Goal: Register for event/course

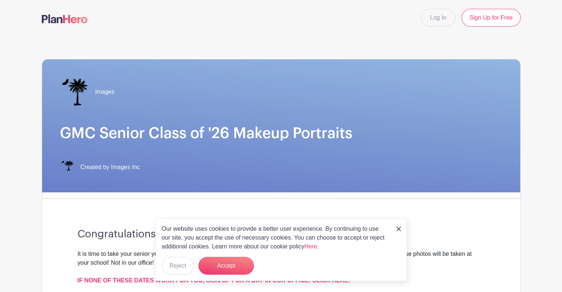
click at [399, 230] on img at bounding box center [399, 229] width 4 height 4
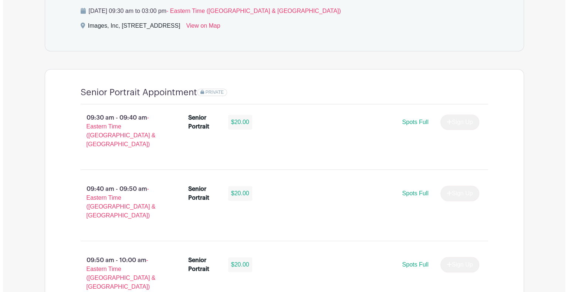
scroll to position [591, 0]
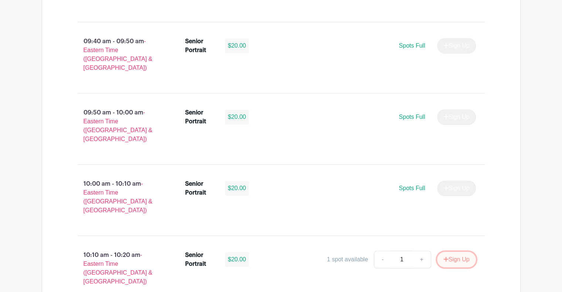
click at [459, 252] on button "Sign Up" at bounding box center [456, 260] width 39 height 16
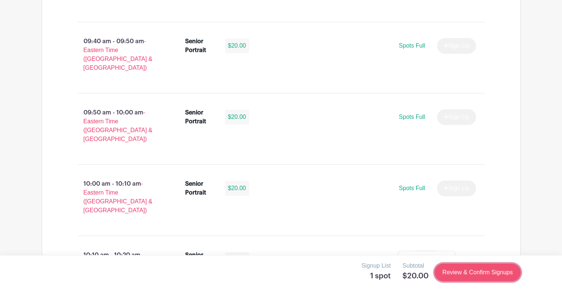
click at [496, 274] on link "Review & Confirm Signups" at bounding box center [478, 273] width 86 height 18
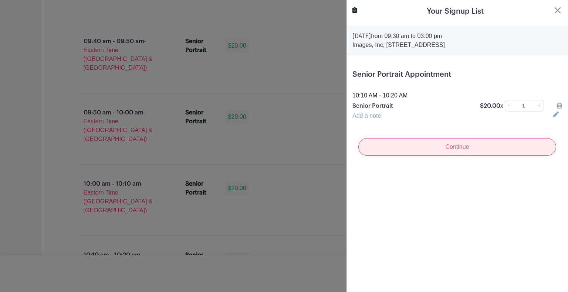
click at [461, 149] on input "Continue" at bounding box center [457, 147] width 198 height 18
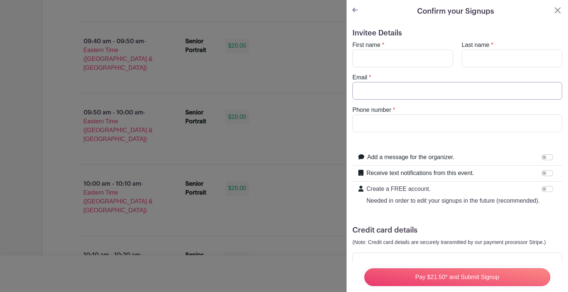
type input "[EMAIL_ADDRESS][DOMAIN_NAME]"
click at [379, 56] on input "First name" at bounding box center [402, 59] width 101 height 18
type input "Lauren"
type input "[PERSON_NAME]"
type input "8645251191"
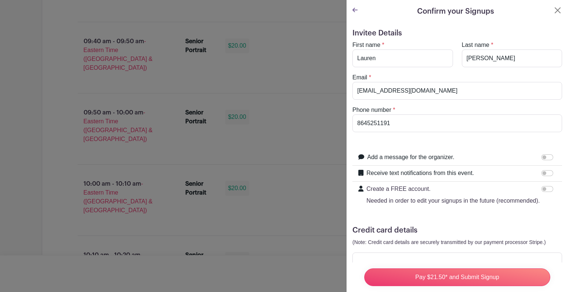
click at [492, 197] on p "Needed in order to edit your signups in the future (recommended)." at bounding box center [452, 201] width 173 height 9
click at [541, 192] on input "Create a FREE account. Needed in order to edit your signups in the future (reco…" at bounding box center [547, 189] width 12 height 6
checkbox input "true"
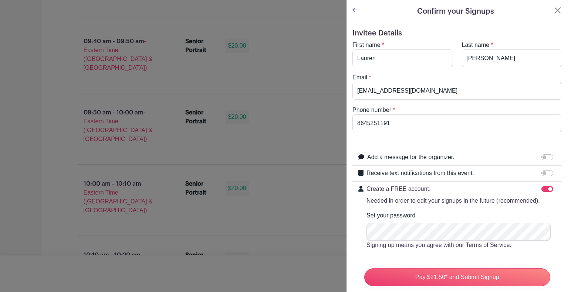
click at [557, 5] on turbo-frame "Confirm your Signups Invitee Details First name * [PERSON_NAME] Last name * [PE…" at bounding box center [456, 183] width 221 height 366
click at [553, 13] on button "Close" at bounding box center [557, 10] width 9 height 9
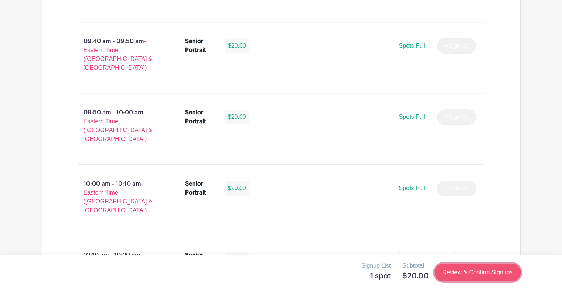
click at [473, 270] on link "Review & Confirm Signups" at bounding box center [478, 273] width 86 height 18
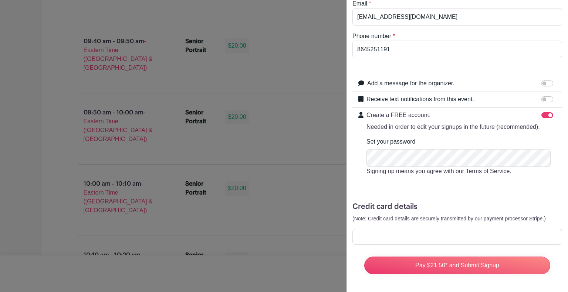
scroll to position [87, 0]
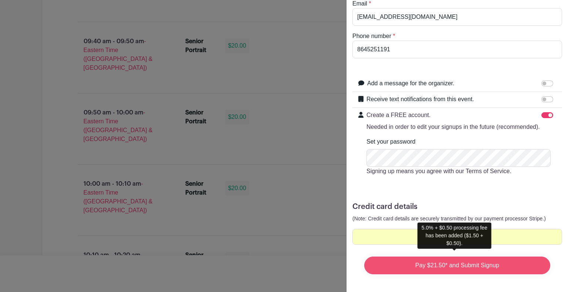
click at [466, 257] on input "Pay $21.50* and Submit Signup" at bounding box center [457, 266] width 186 height 18
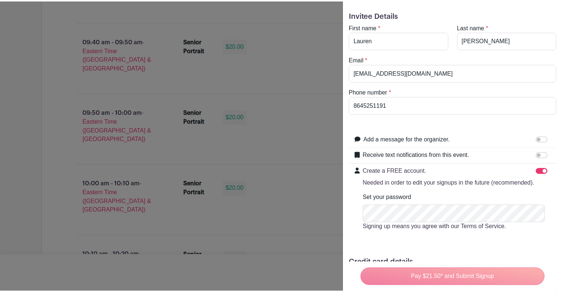
scroll to position [0, 0]
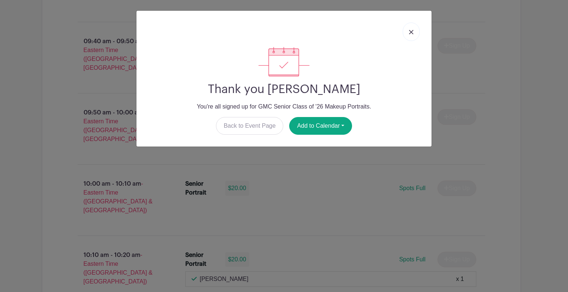
click at [415, 32] on link at bounding box center [411, 32] width 17 height 18
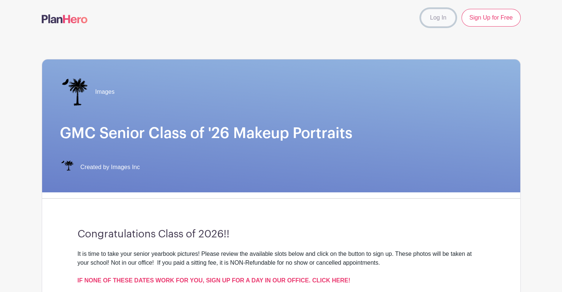
click at [451, 14] on link "Log In" at bounding box center [438, 18] width 35 height 18
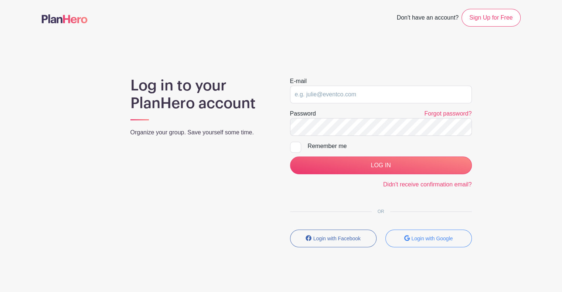
type input "[EMAIL_ADDRESS][DOMAIN_NAME]"
click at [321, 105] on form "E-mail [EMAIL_ADDRESS][DOMAIN_NAME] Password Forgot password? Remember me LOG I…" at bounding box center [381, 133] width 182 height 112
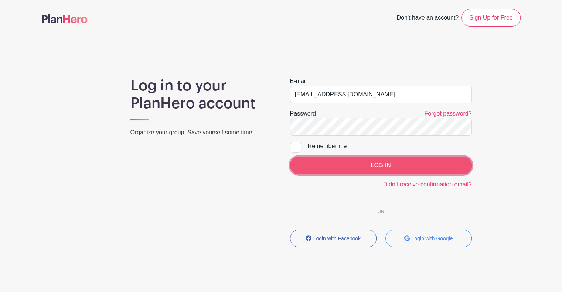
click at [363, 162] on input "LOG IN" at bounding box center [381, 166] width 182 height 18
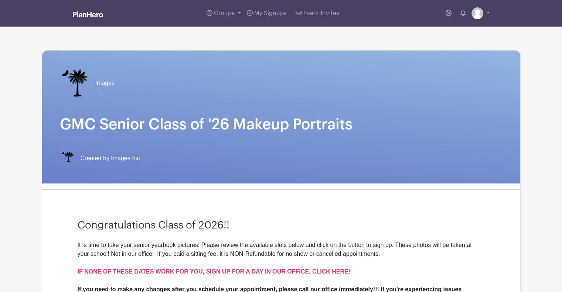
click at [475, 14] on img at bounding box center [478, 13] width 12 height 12
click at [467, 27] on link "My account" at bounding box center [460, 31] width 58 height 12
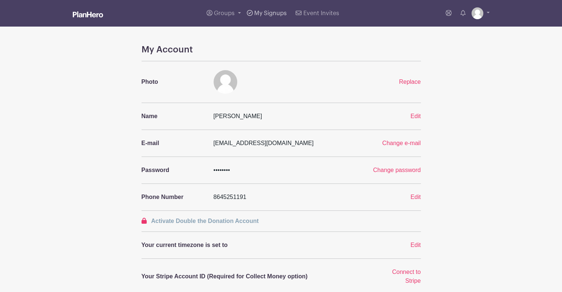
click at [268, 11] on span "My Signups" at bounding box center [270, 13] width 33 height 6
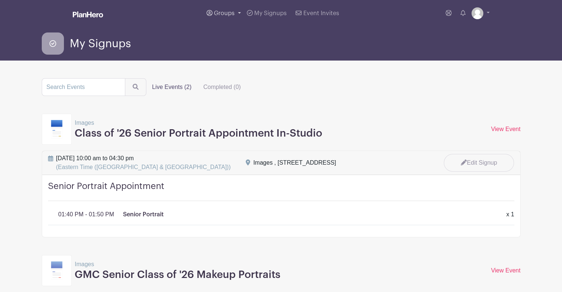
click at [228, 13] on span "Groups" at bounding box center [224, 13] width 21 height 6
